Goal: Information Seeking & Learning: Learn about a topic

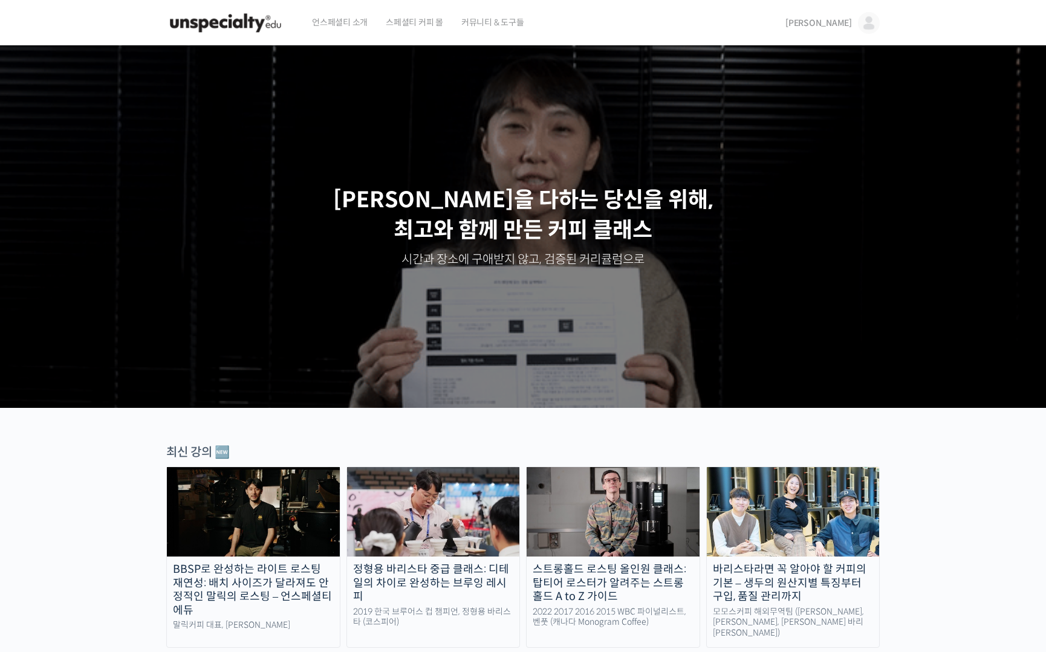
click at [841, 18] on span "[PERSON_NAME]" at bounding box center [818, 23] width 66 height 11
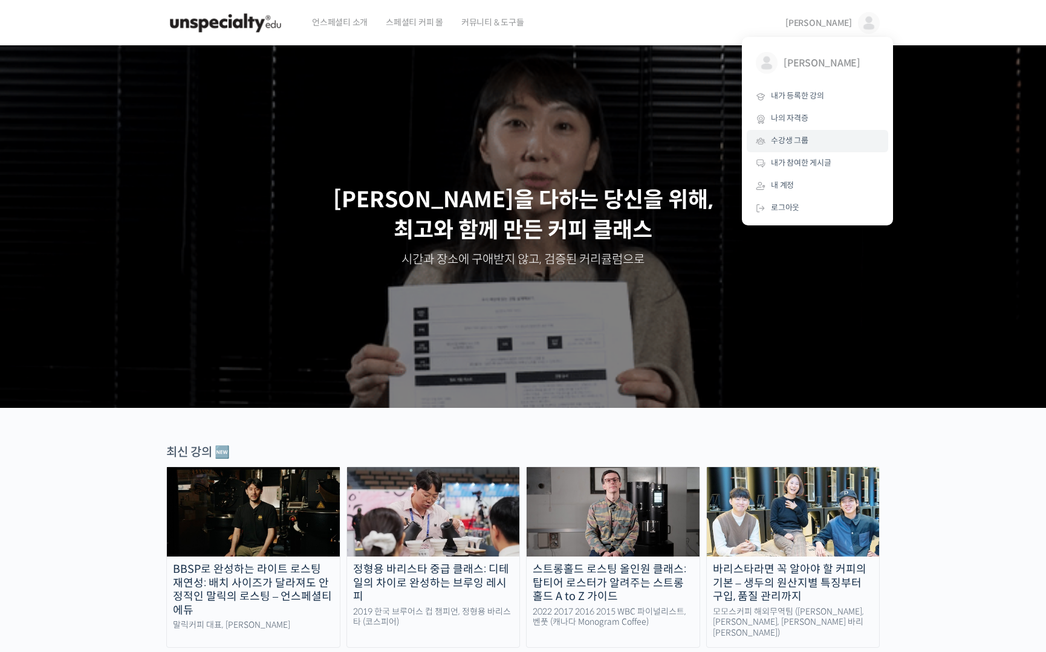
click at [786, 143] on span "수강생 그룹" at bounding box center [789, 140] width 37 height 10
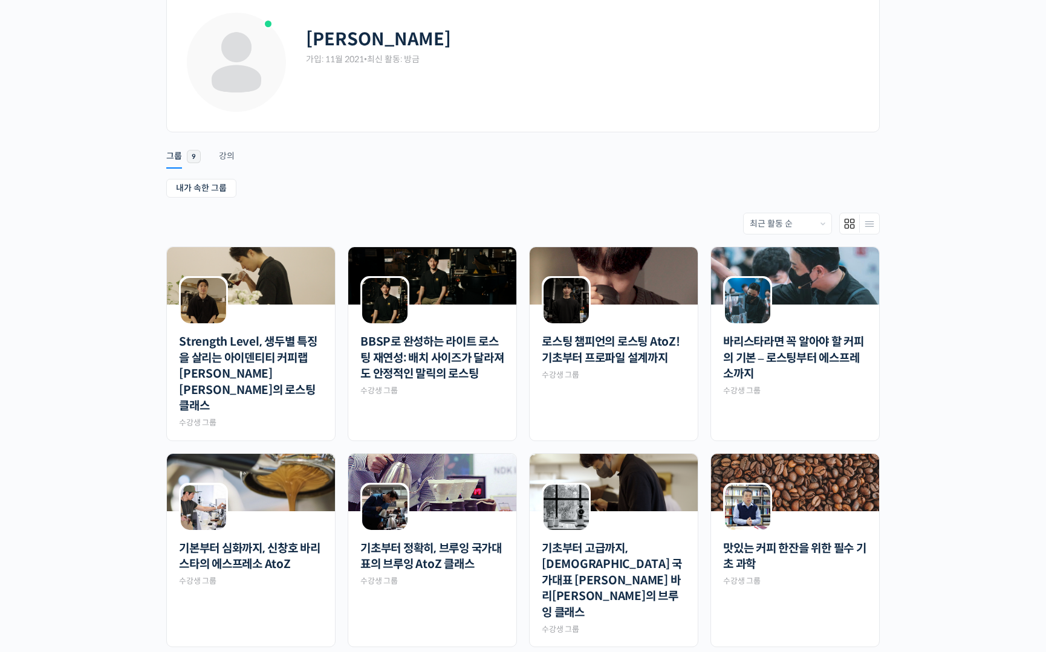
scroll to position [70, 0]
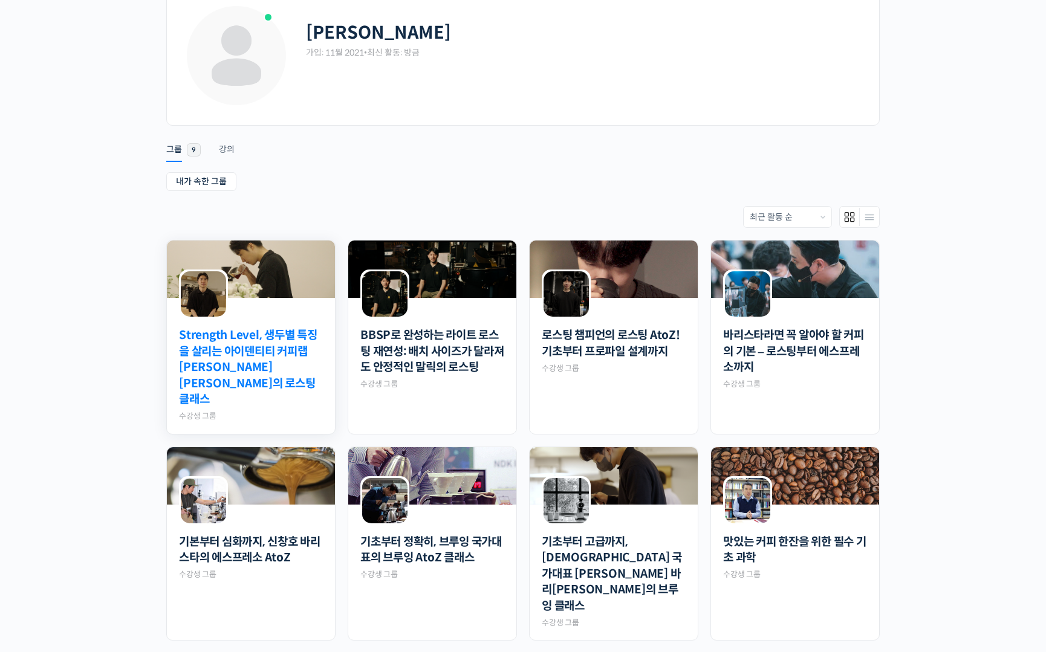
click at [239, 347] on link "Strength Level, 생두별 특징을 살리는 아이덴티티 커피랩 [PERSON_NAME] [PERSON_NAME]의 로스팅 클래스" at bounding box center [251, 368] width 144 height 80
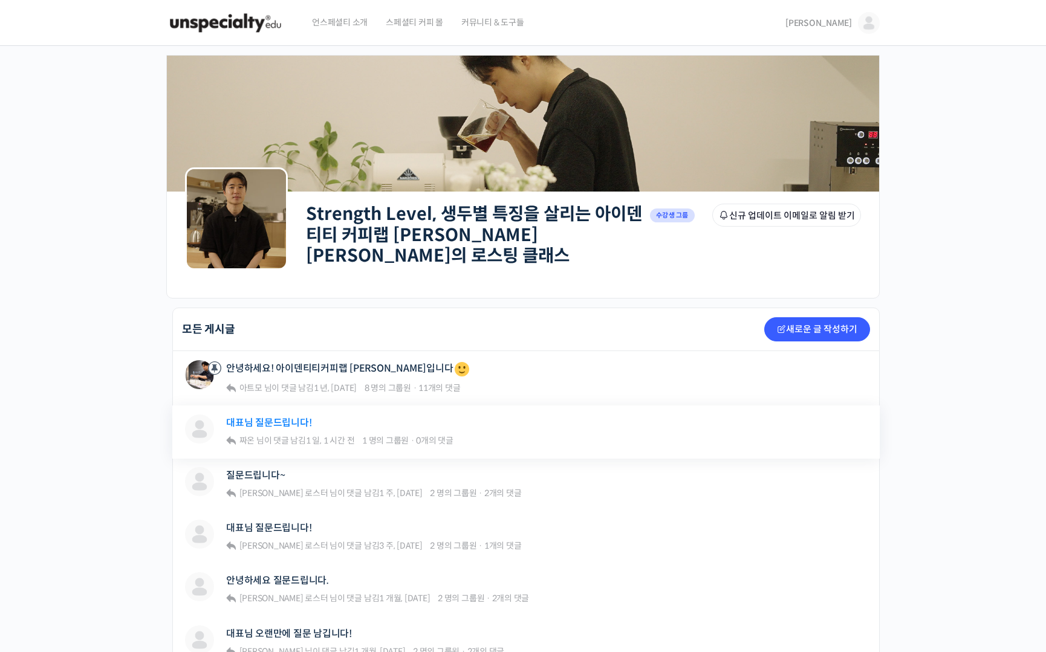
click at [283, 417] on link "대표님 질문드립니다!" at bounding box center [268, 422] width 85 height 11
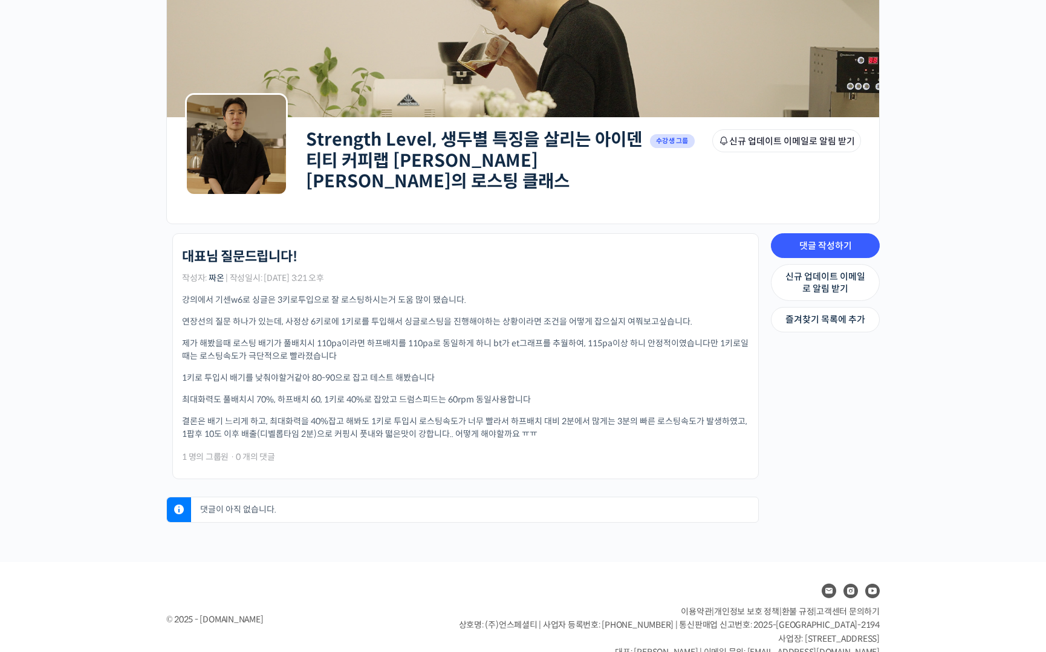
scroll to position [76, 0]
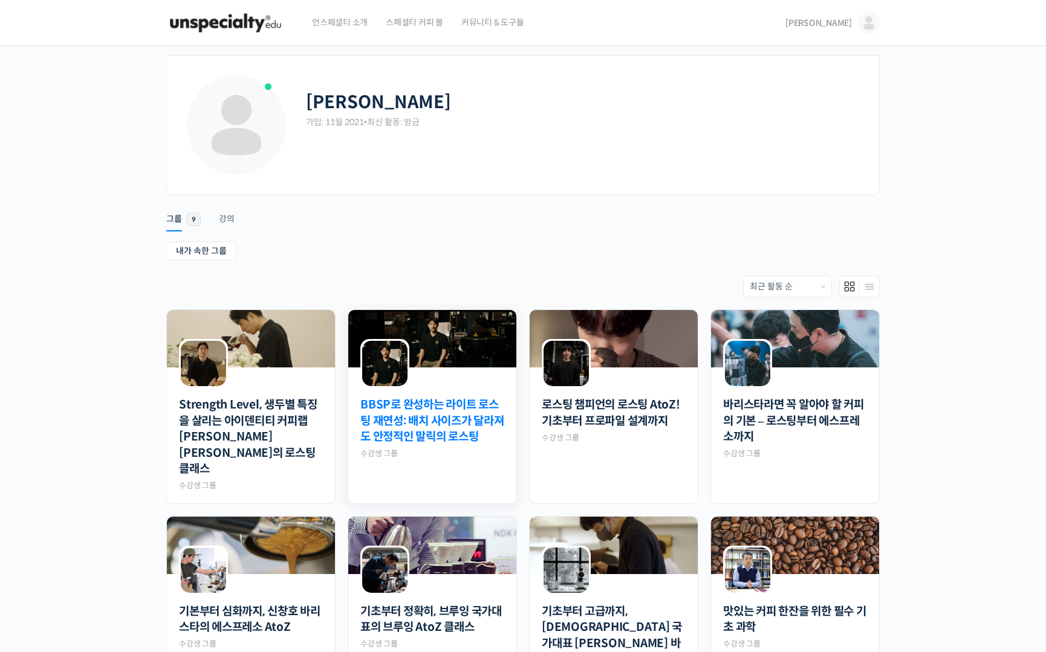
click at [419, 424] on link "BBSP로 완성하는 라이트 로스팅 재연성: 배치 사이즈가 달라져도 안정적인 말릭의 로스팅" at bounding box center [432, 421] width 144 height 48
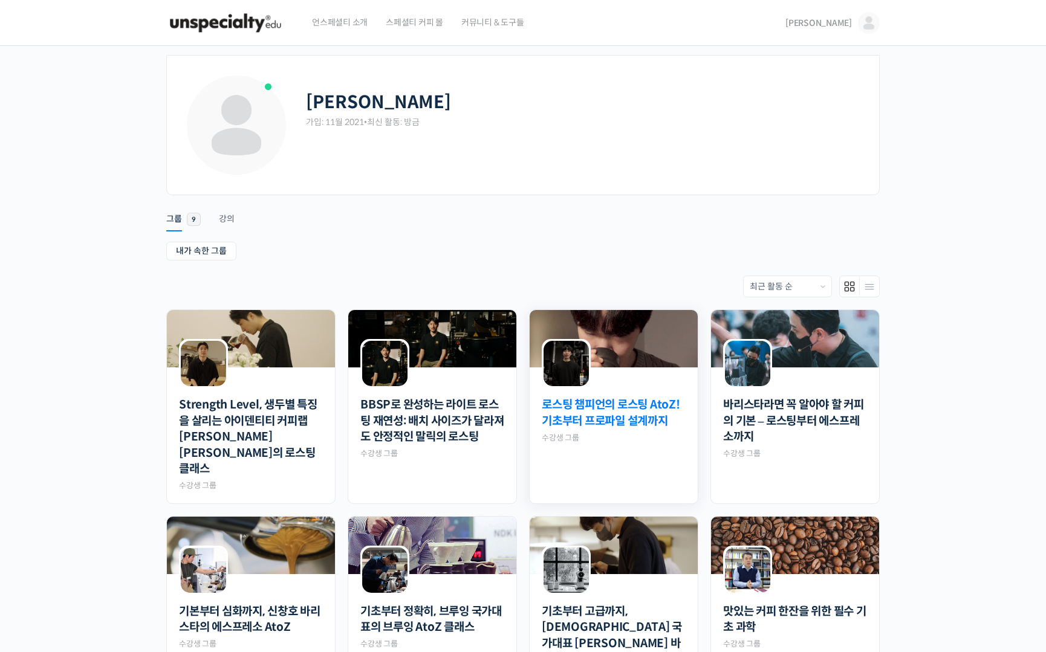
click at [614, 407] on link "로스팅 챔피언의 로스팅 AtoZ! 기초부터 프로파일 설계까지" at bounding box center [614, 413] width 144 height 32
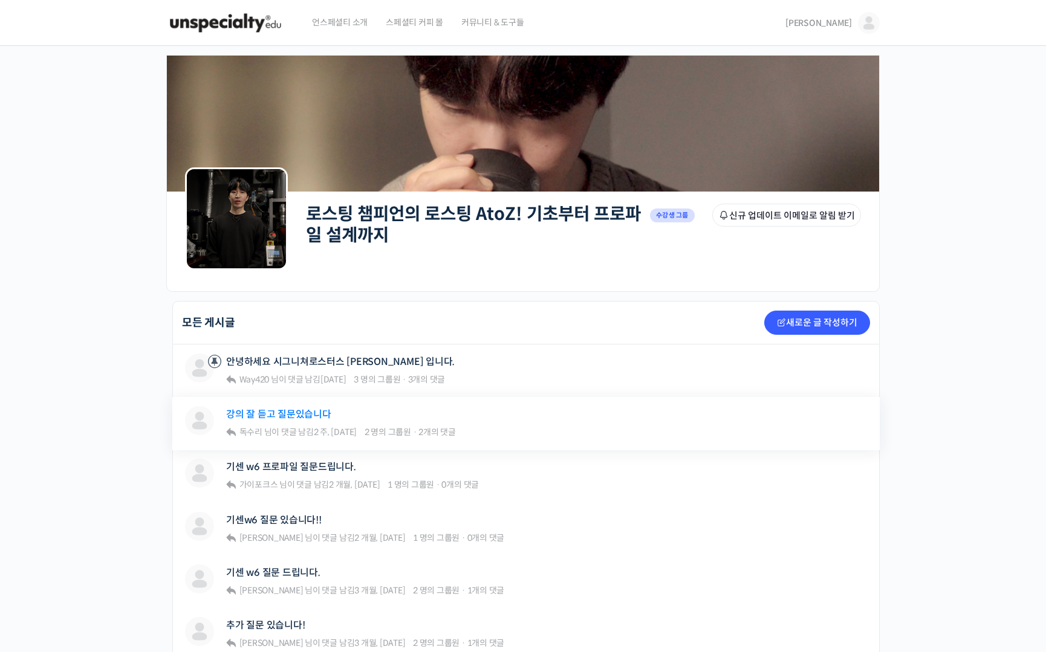
click at [275, 409] on link "강의 잘 듣고 질문있습니다" at bounding box center [278, 414] width 105 height 11
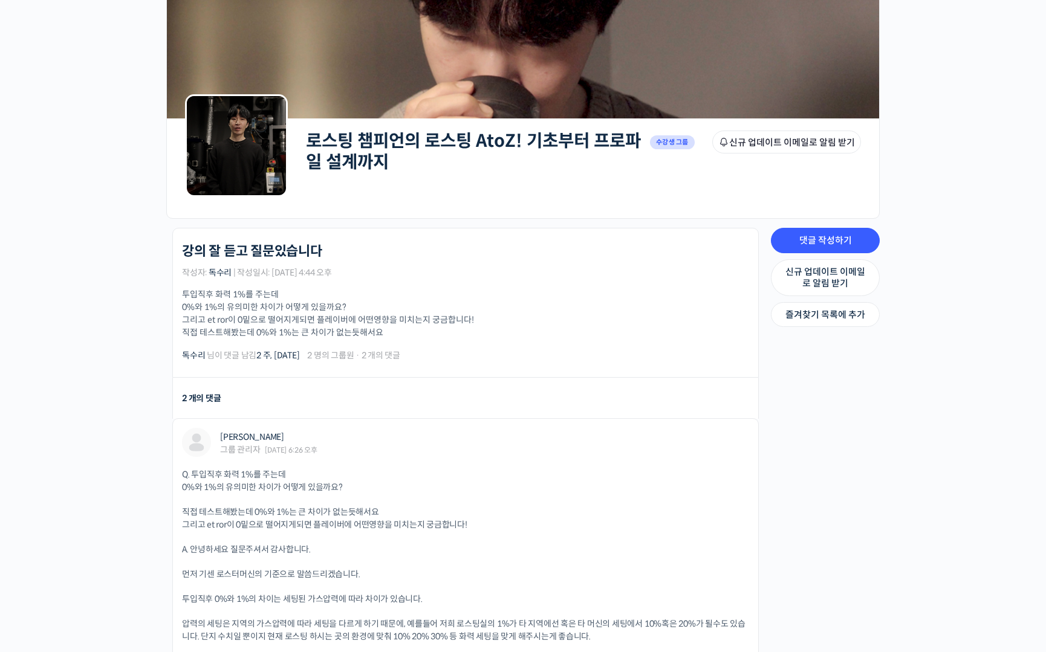
scroll to position [428, 0]
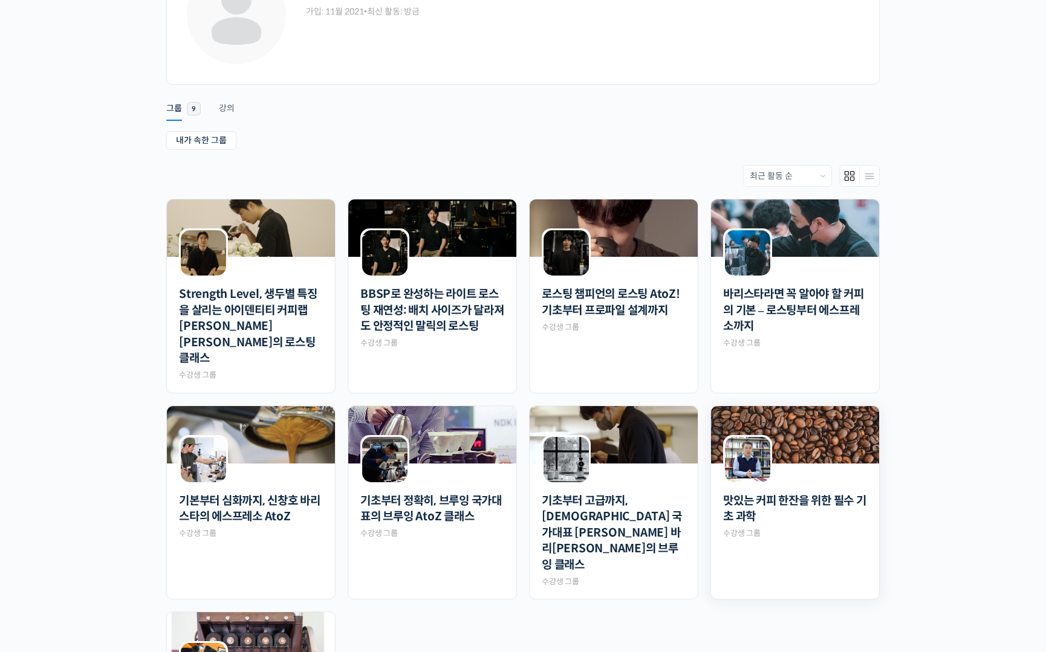
scroll to position [264, 0]
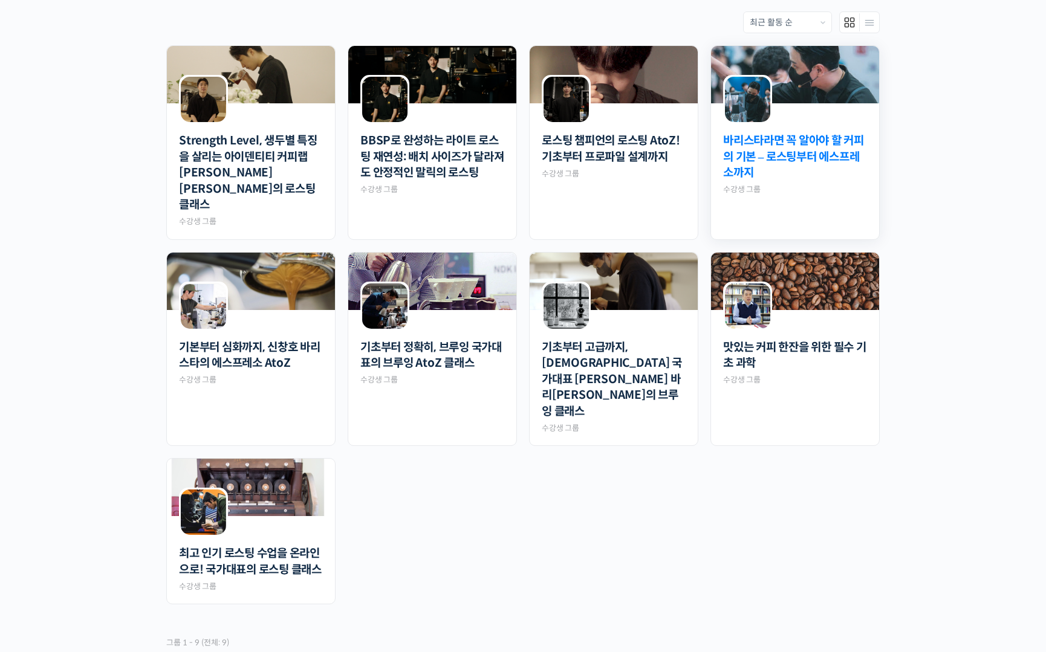
click at [812, 146] on link "바리스타라면 꼭 알아야 할 커피의 기본 – 로스팅부터 에스프레소까지" at bounding box center [795, 157] width 144 height 48
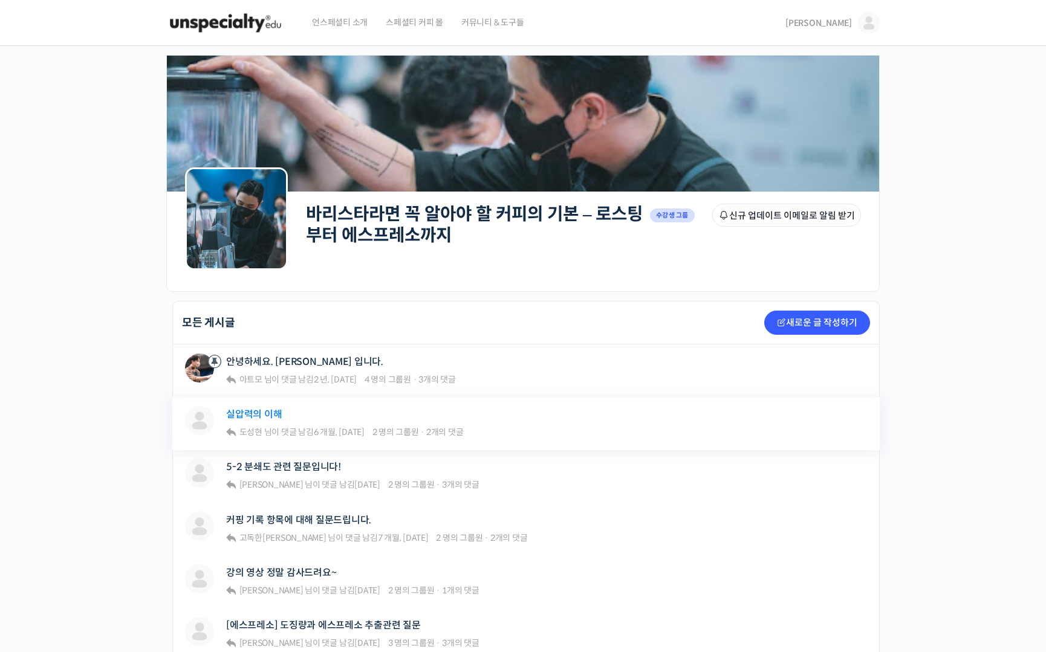
click at [262, 418] on link "실압력의 이해" at bounding box center [254, 414] width 56 height 11
